Goal: Transaction & Acquisition: Purchase product/service

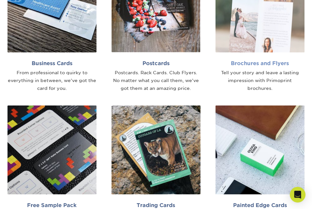
scroll to position [359, 0]
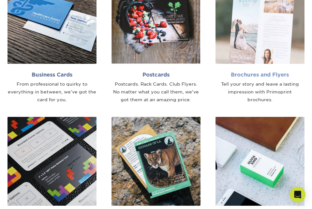
click at [260, 74] on h2 "Brochures and Flyers" at bounding box center [260, 75] width 89 height 6
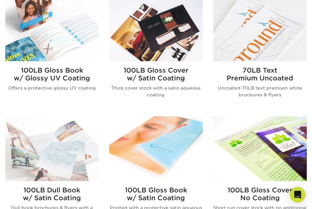
scroll to position [391, 0]
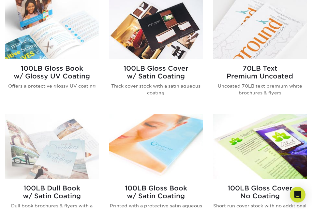
click at [269, 155] on img at bounding box center [260, 146] width 94 height 65
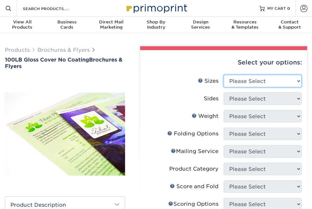
click at [297, 79] on select "Please Select 3.67" x 8.5" 4" x 8.5" 4" x 8.5" 4" x 11" 4" x 12" 4.25" x 11" 4.…" at bounding box center [263, 81] width 78 height 12
select select "3.67x8.50"
click at [224, 75] on select "Please Select 3.67" x 8.5" 4" x 8.5" 4" x 8.5" 4" x 11" 4" x 12" 4.25" x 11" 4.…" at bounding box center [263, 81] width 78 height 12
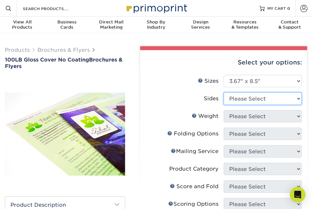
click at [298, 98] on select "Please Select Print Both Sides Print Front Only" at bounding box center [263, 99] width 78 height 12
select select "13abbda7-1d64-4f25-8bb2-c179b224825d"
click at [224, 93] on select "Please Select Print Both Sides Print Front Only" at bounding box center [263, 99] width 78 height 12
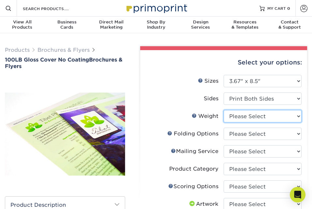
click at [298, 115] on select "Please Select 100LB" at bounding box center [263, 116] width 78 height 12
select select "100LB"
click at [224, 110] on select "Please Select 100LB" at bounding box center [263, 116] width 78 height 12
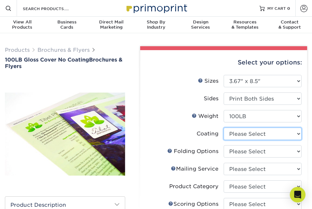
click at [298, 133] on select at bounding box center [263, 134] width 78 height 12
select select "3e7618de-abca-4bda-9f97-8b9129e913d8"
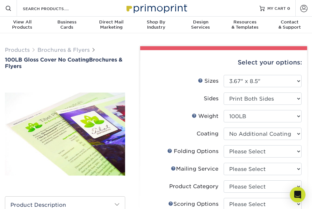
click at [224, 128] on select at bounding box center [263, 134] width 78 height 12
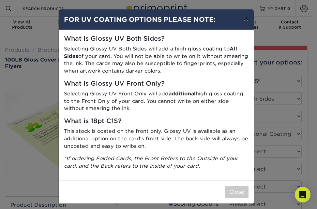
click at [244, 19] on button "×" at bounding box center [245, 18] width 15 height 18
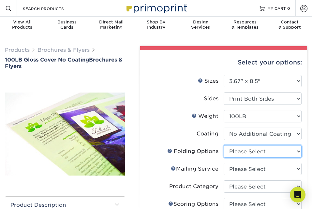
click at [298, 151] on select "Please Select FLAT - No Folding" at bounding box center [263, 151] width 78 height 12
select select "9b1d5825-34d1-4721-9874-ed79abb003d7"
click at [224, 145] on select "Please Select FLAT - No Folding" at bounding box center [263, 151] width 78 height 12
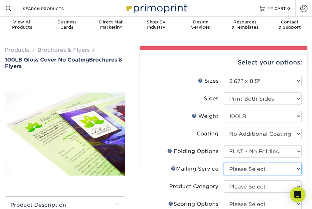
click at [296, 168] on select "Please Select No Direct Mailing Service No, I will mail/stamp/imprint Direct Ma…" at bounding box center [263, 169] width 78 height 12
select select "3e5e9bdd-d78a-4c28-a41d-fe1407925ca6"
click at [224, 163] on select "Please Select No Direct Mailing Service No, I will mail/stamp/imprint Direct Ma…" at bounding box center [263, 169] width 78 height 12
click at [151, 116] on label "Weight Help Weight" at bounding box center [185, 116] width 78 height 12
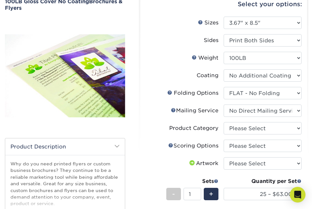
scroll to position [65, 0]
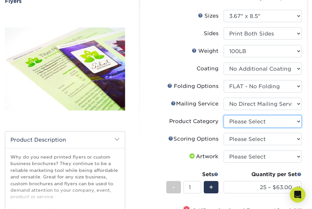
click at [297, 119] on select "Please Select Flyers and Brochures" at bounding box center [263, 121] width 78 height 12
select select "1a668080-6b7c-4174-b399-2c3833b27ef4"
click at [224, 115] on select "Please Select Flyers and Brochures" at bounding box center [263, 121] width 78 height 12
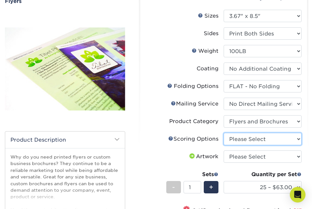
click at [298, 138] on select "Please Select No Scoring One Score" at bounding box center [263, 139] width 78 height 12
select select "16ebe401-5398-422d-8cb0-f3adbb82deb5"
click at [224, 133] on select "Please Select No Scoring One Score" at bounding box center [263, 139] width 78 height 12
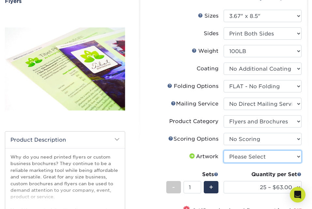
click at [298, 156] on select "Please Select I will upload files I need a design - $175" at bounding box center [263, 157] width 78 height 12
select select "upload"
click at [224, 151] on select "Please Select I will upload files I need a design - $175" at bounding box center [263, 157] width 78 height 12
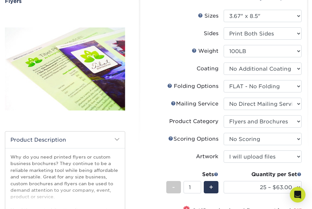
click at [307, 150] on div "Select your options: Sizes Help Sizes Please Select 3.67" x 8.5" 4" x 8.5" 4" x…" at bounding box center [223, 157] width 167 height 345
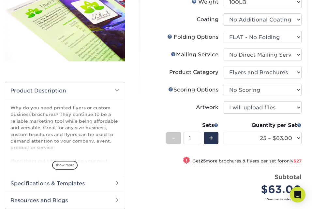
scroll to position [130, 0]
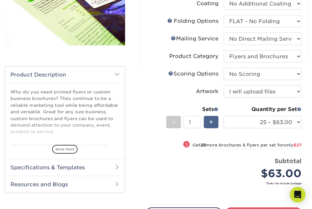
click at [213, 122] on div "+" at bounding box center [211, 122] width 15 height 12
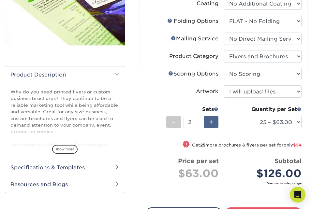
click at [212, 123] on span "+" at bounding box center [211, 122] width 4 height 10
type input "4"
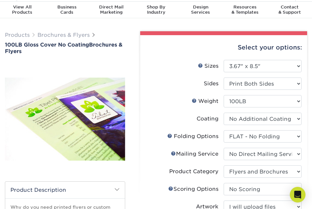
scroll to position [0, 0]
